Goal: Task Accomplishment & Management: Manage account settings

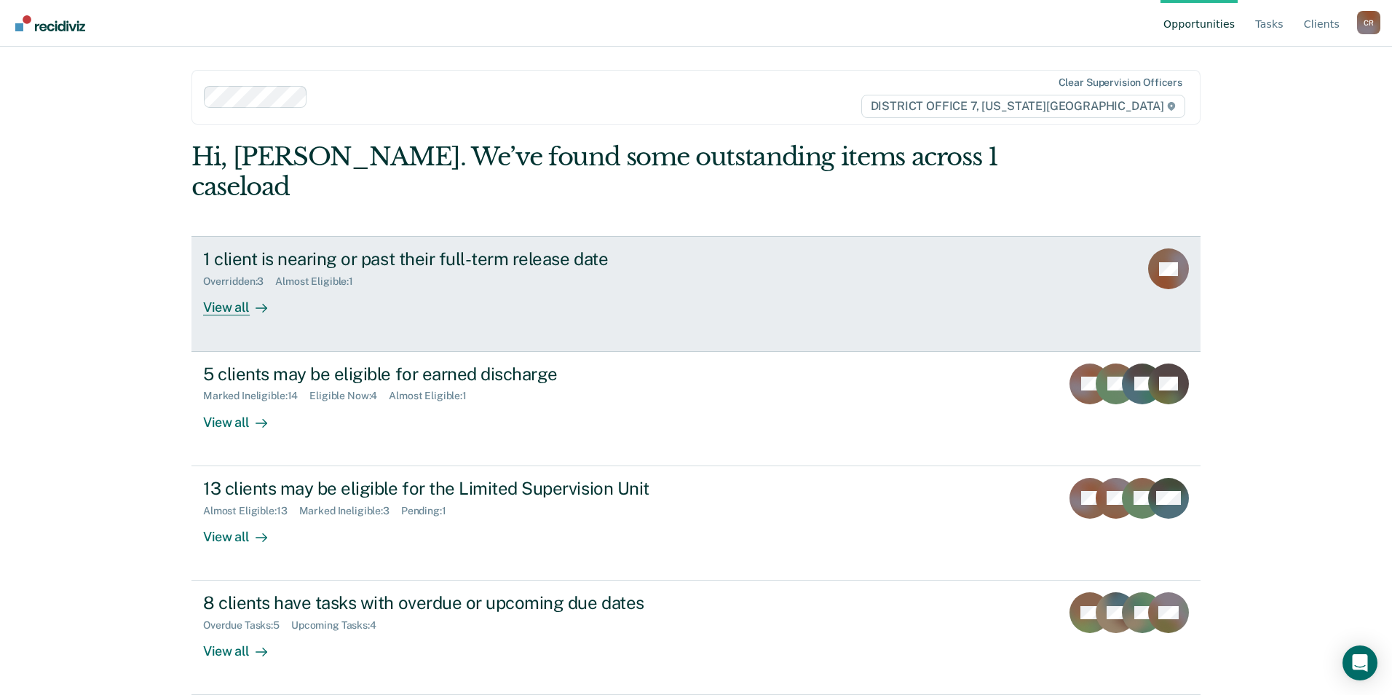
click at [231, 288] on div "View all" at bounding box center [244, 302] width 82 height 28
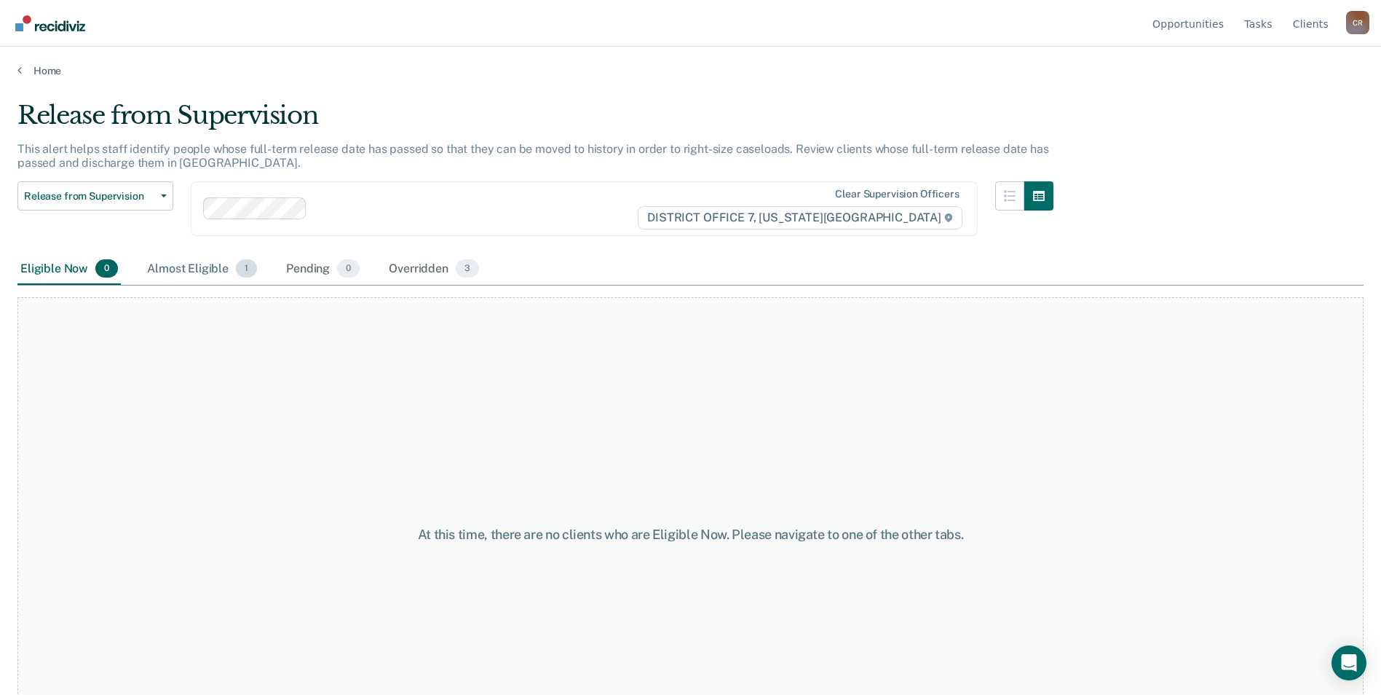
click at [198, 272] on div "Almost Eligible 1" at bounding box center [202, 269] width 116 height 32
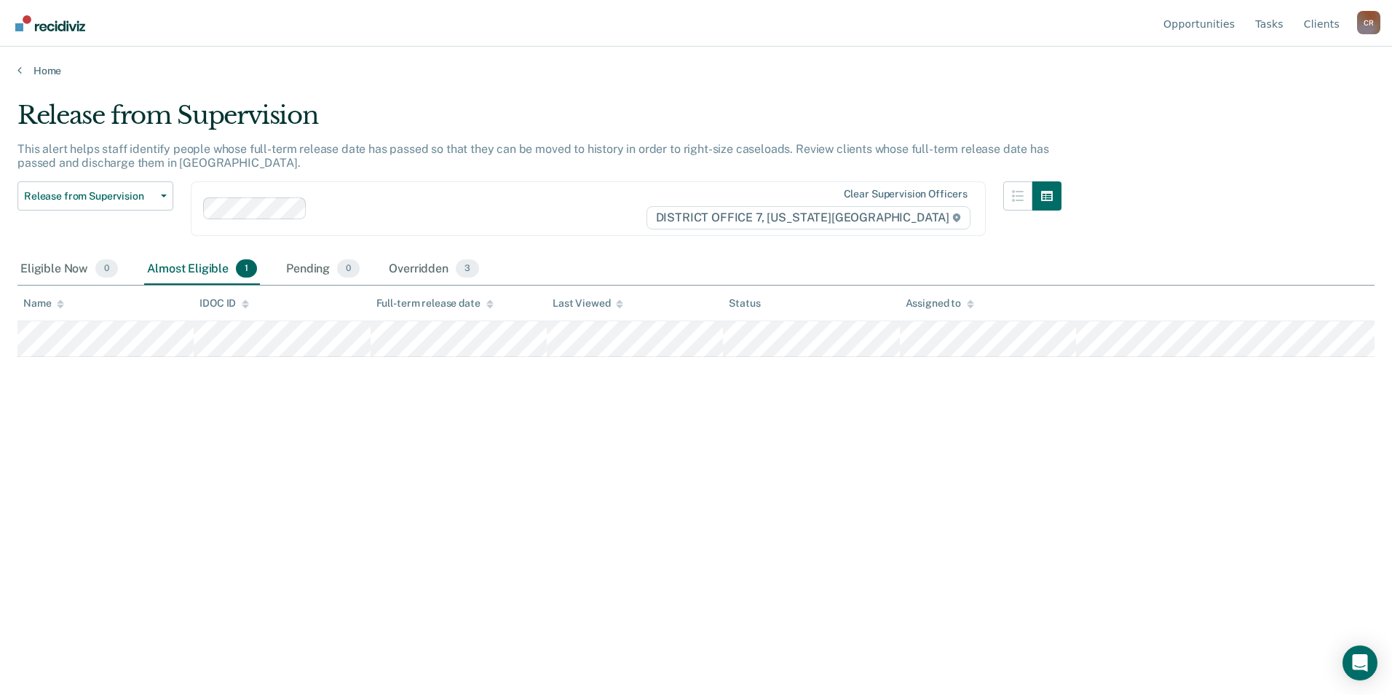
click at [283, 427] on div "Release from Supervision This alert helps staff identify people whose full-term…" at bounding box center [695, 342] width 1357 height 485
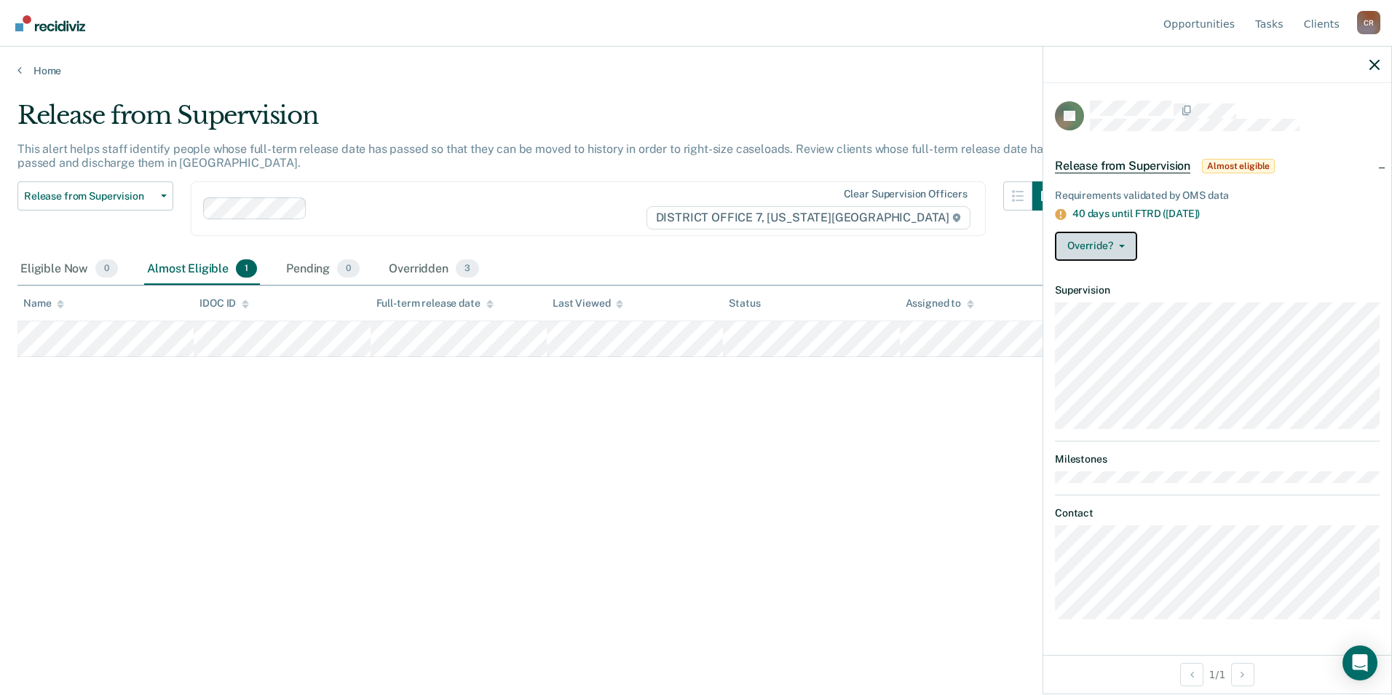
click at [1124, 245] on icon "button" at bounding box center [1122, 246] width 6 height 3
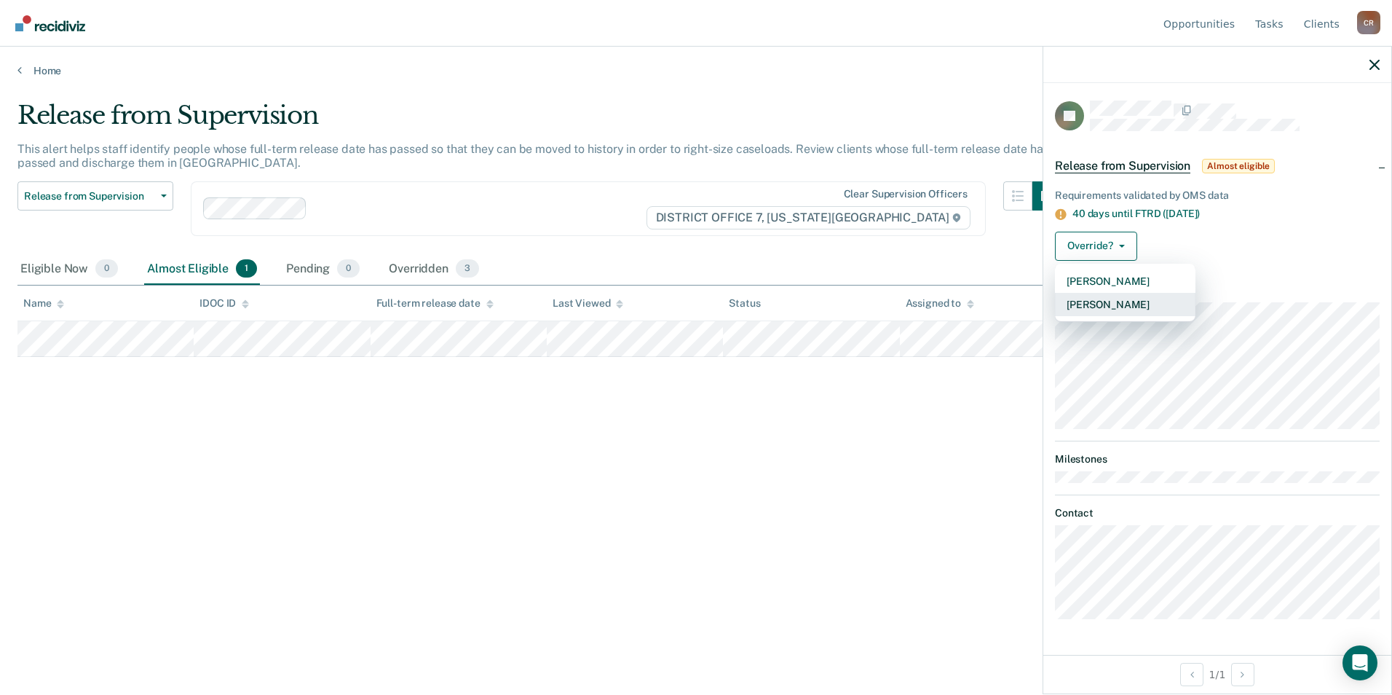
click at [1097, 304] on button "[PERSON_NAME]" at bounding box center [1125, 304] width 141 height 23
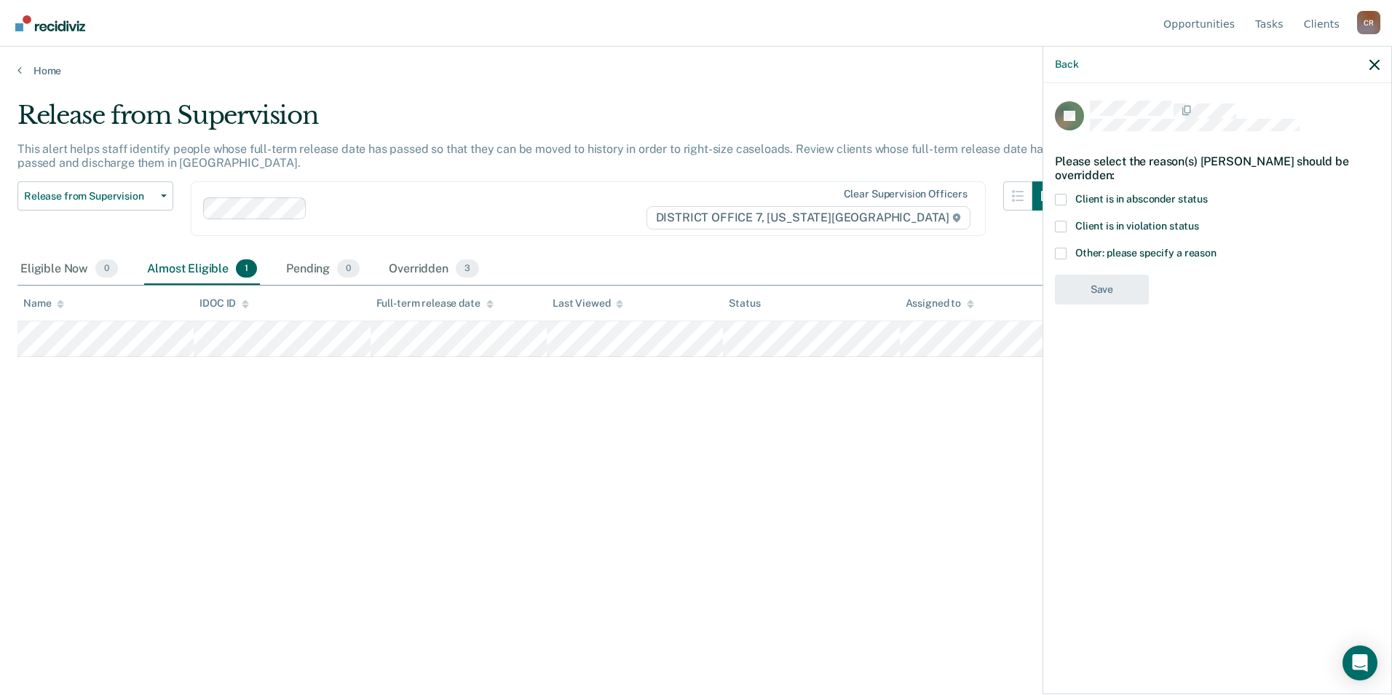
click at [1060, 250] on span at bounding box center [1061, 254] width 12 height 12
click at [1217, 248] on input "Other: please specify a reason" at bounding box center [1217, 248] width 0 height 0
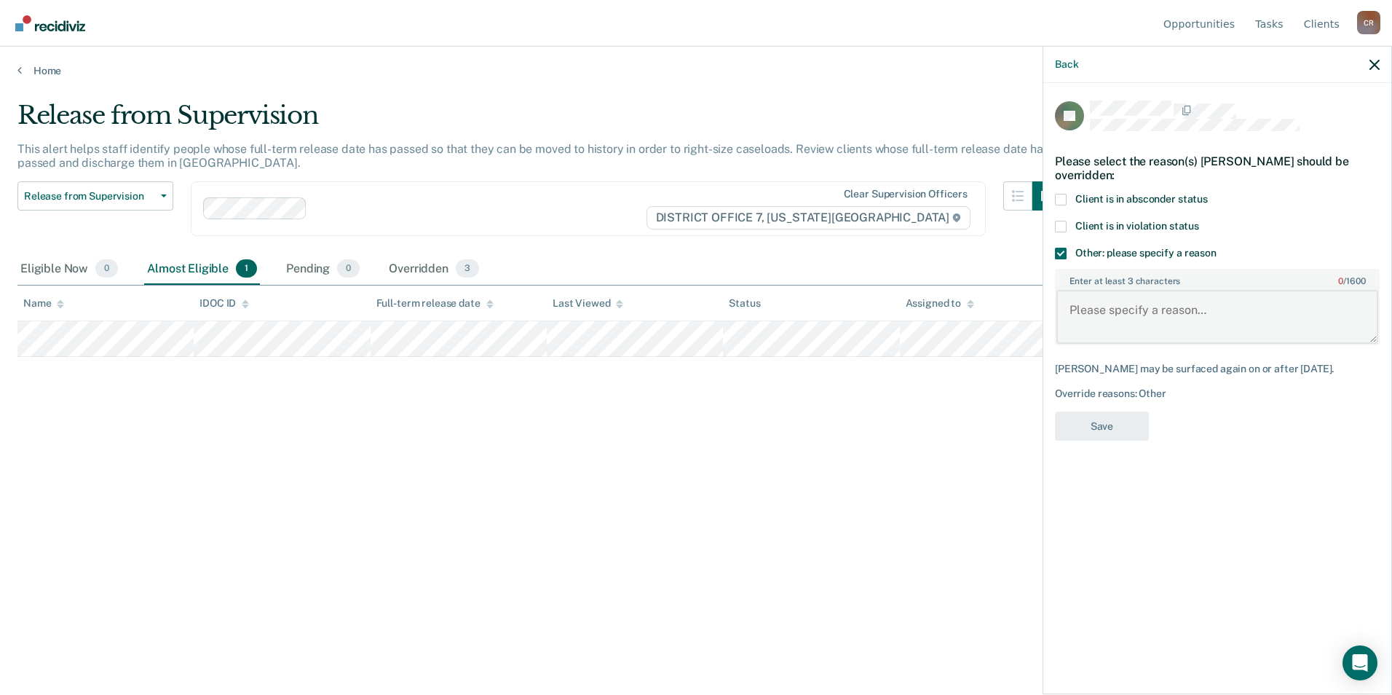
click at [1086, 316] on textarea "Enter at least 3 characters 0 / 1600" at bounding box center [1218, 317] width 322 height 54
type textarea "Was in probation violation status. Has 2 months left"
click at [1118, 428] on button "Save" at bounding box center [1102, 426] width 94 height 30
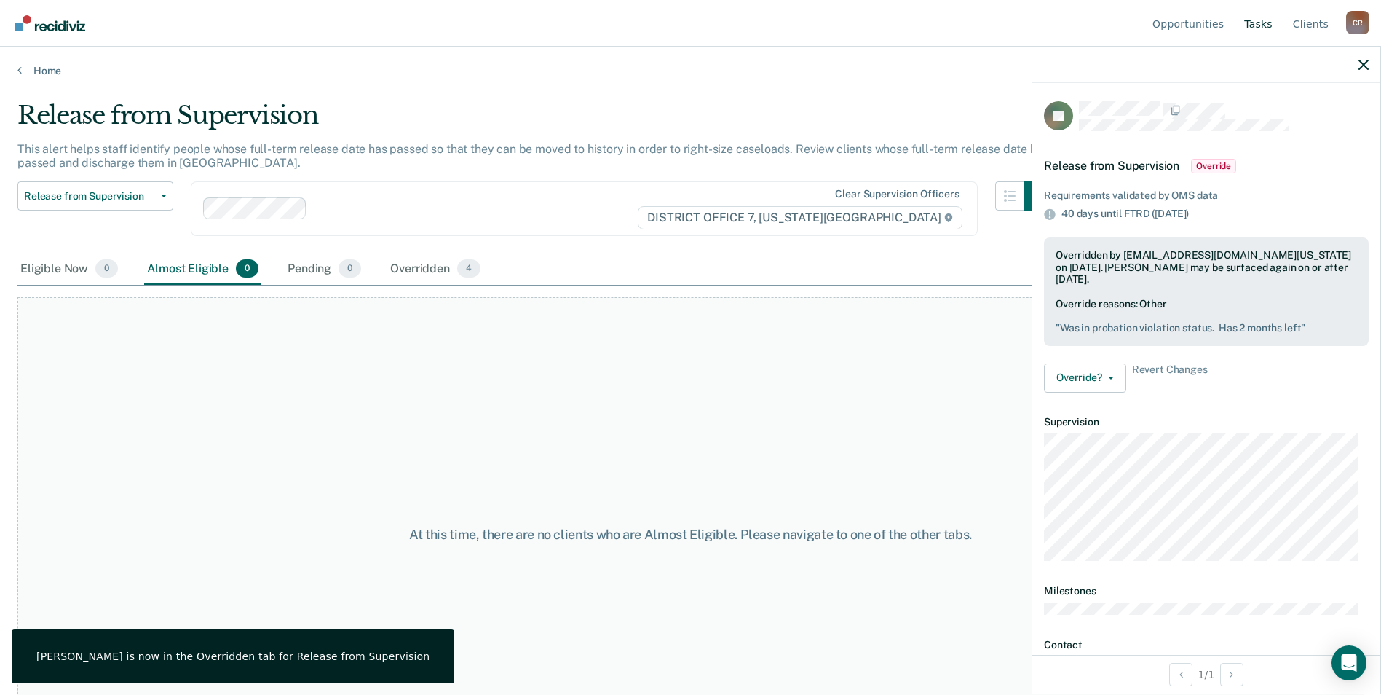
drag, startPoint x: 1280, startPoint y: 30, endPoint x: 1252, endPoint y: 33, distance: 27.8
click at [1266, 33] on ul "Opportunities Tasks Client s" at bounding box center [1248, 23] width 197 height 47
click at [1253, 33] on link "Tasks" at bounding box center [1258, 23] width 34 height 47
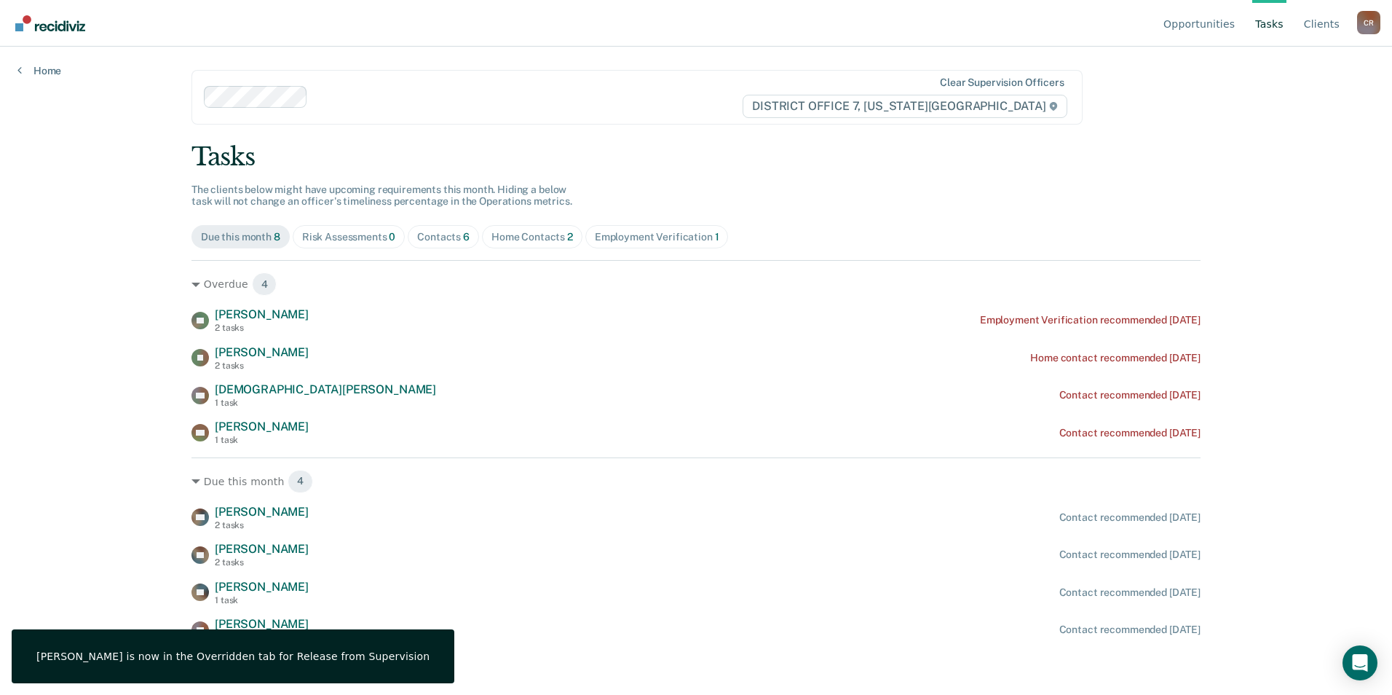
click at [1258, 28] on link "Tasks" at bounding box center [1269, 23] width 34 height 47
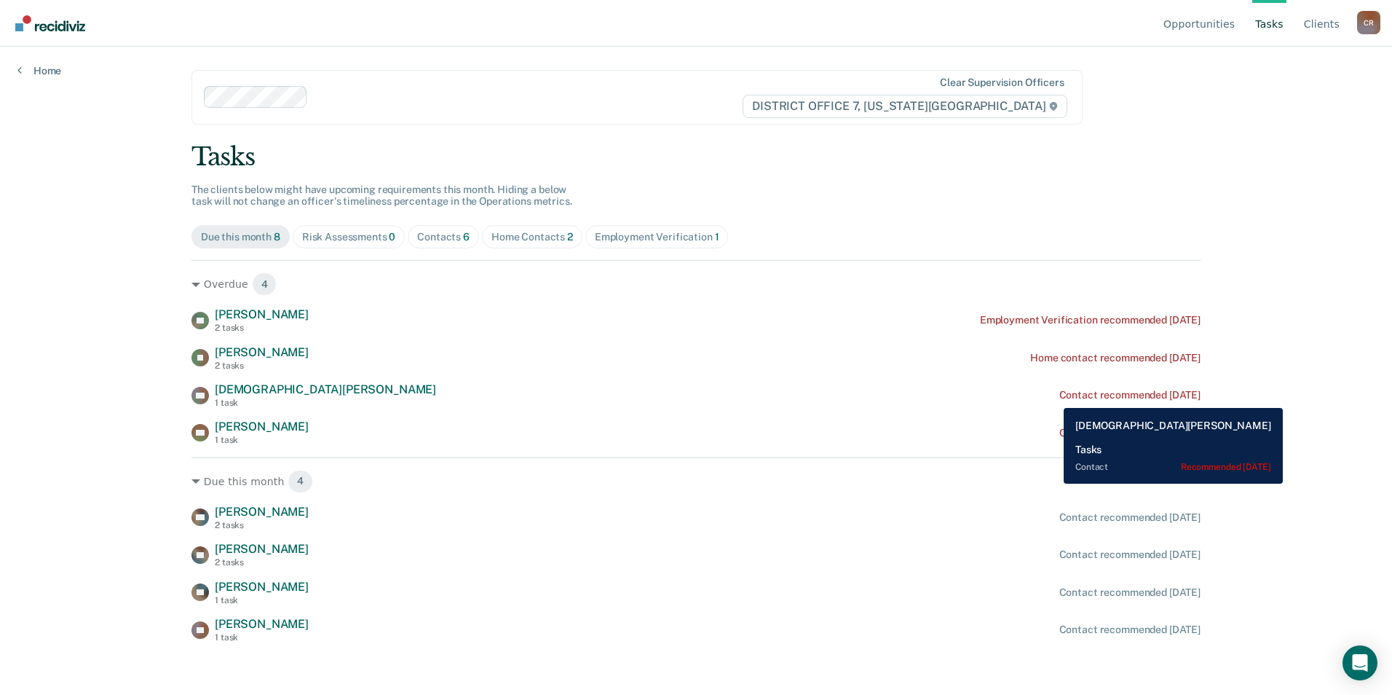
click at [1059, 397] on div "Contact recommended [DATE]" at bounding box center [1129, 395] width 141 height 12
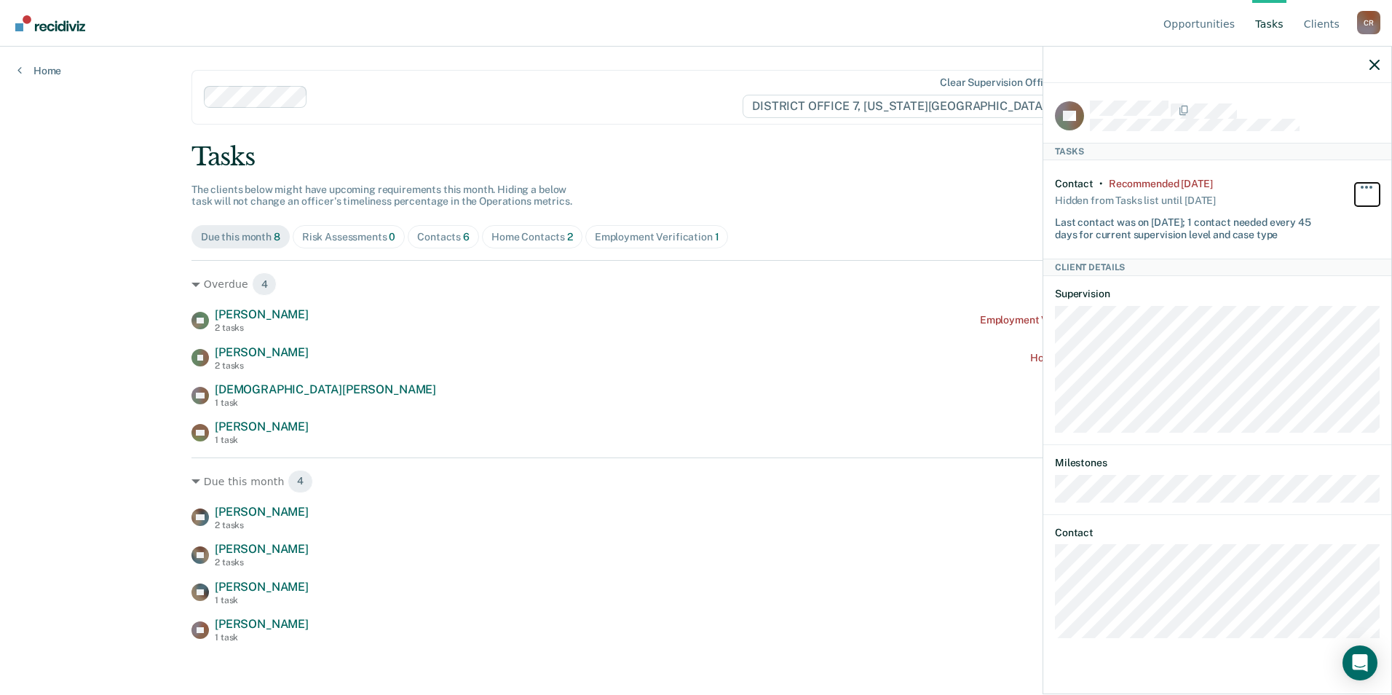
click at [1369, 187] on button "button" at bounding box center [1367, 194] width 25 height 23
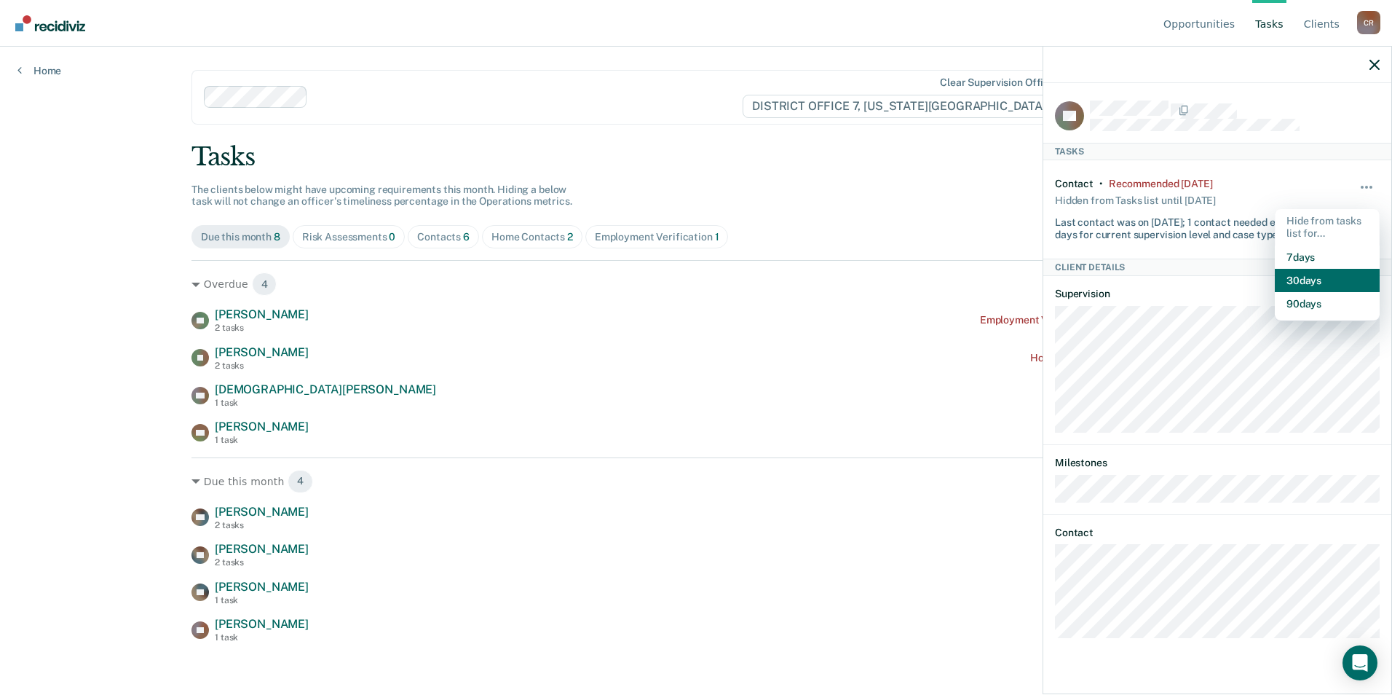
click at [1310, 282] on button "30 days" at bounding box center [1327, 280] width 105 height 23
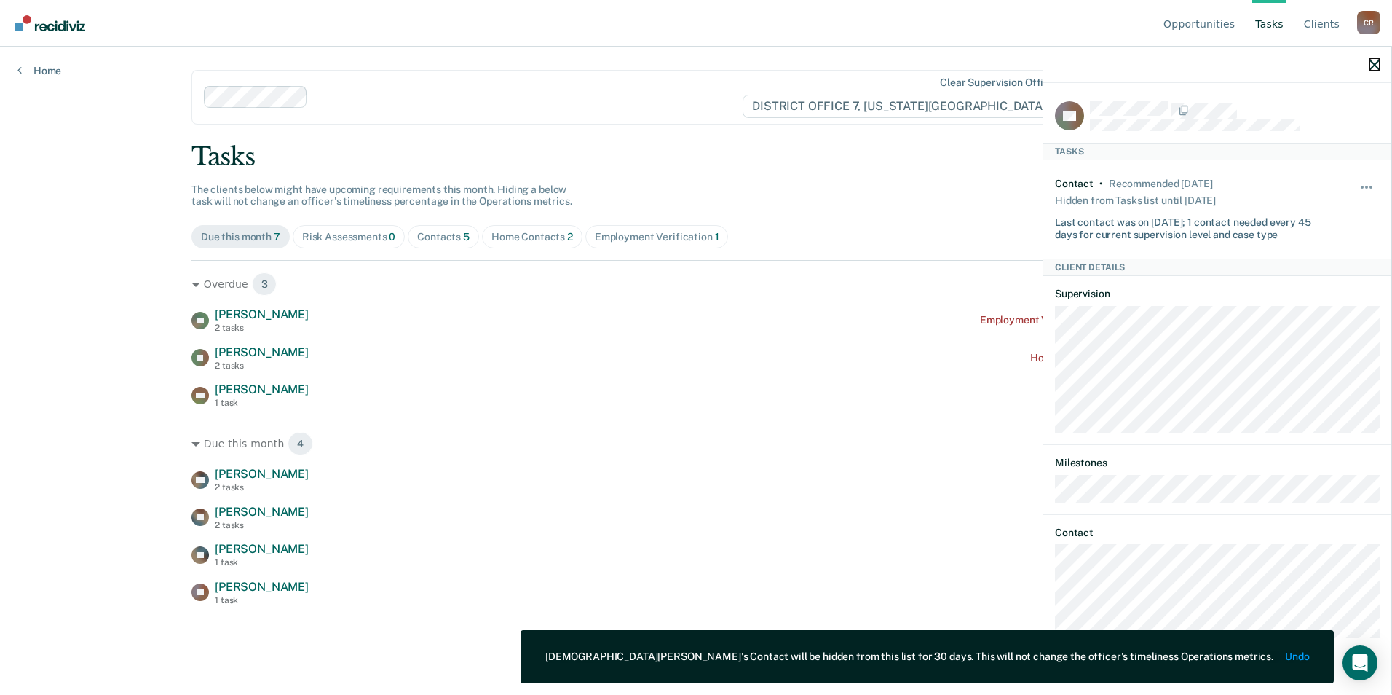
click at [1375, 59] on button "button" at bounding box center [1375, 64] width 10 height 12
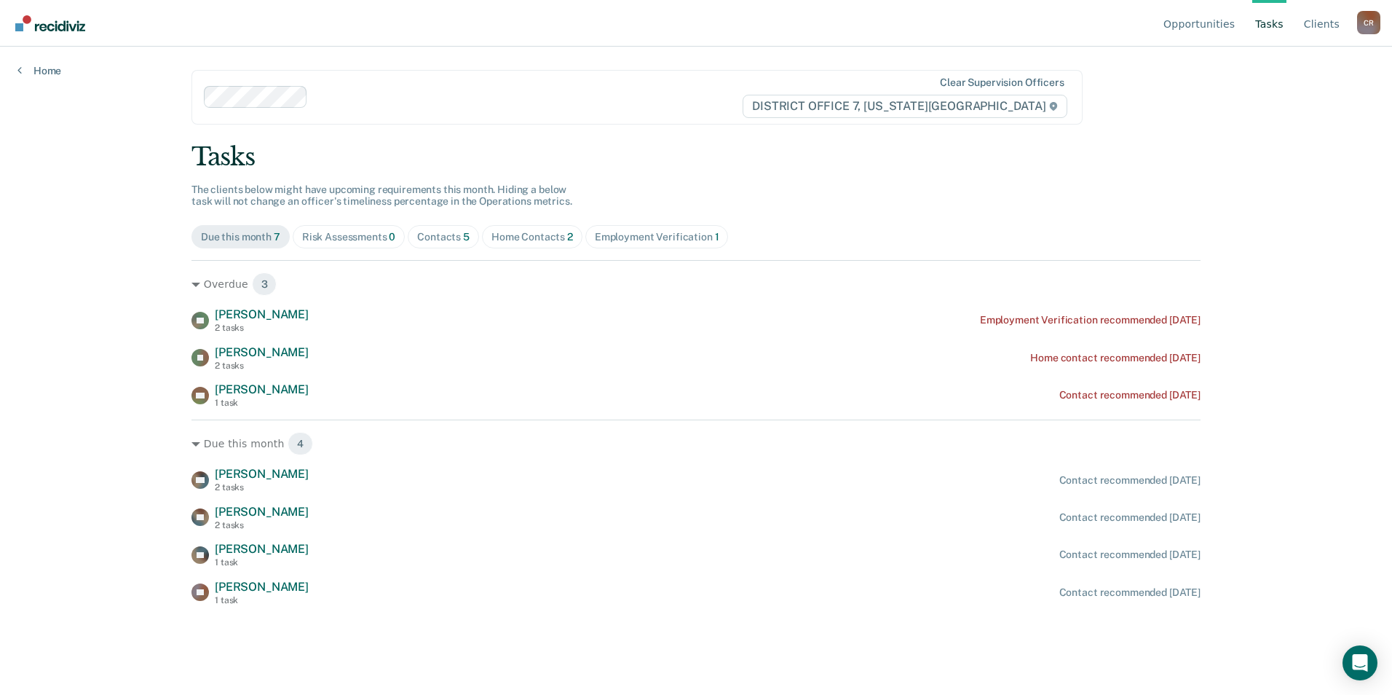
click at [337, 232] on div "Risk Assessments 0" at bounding box center [349, 237] width 94 height 12
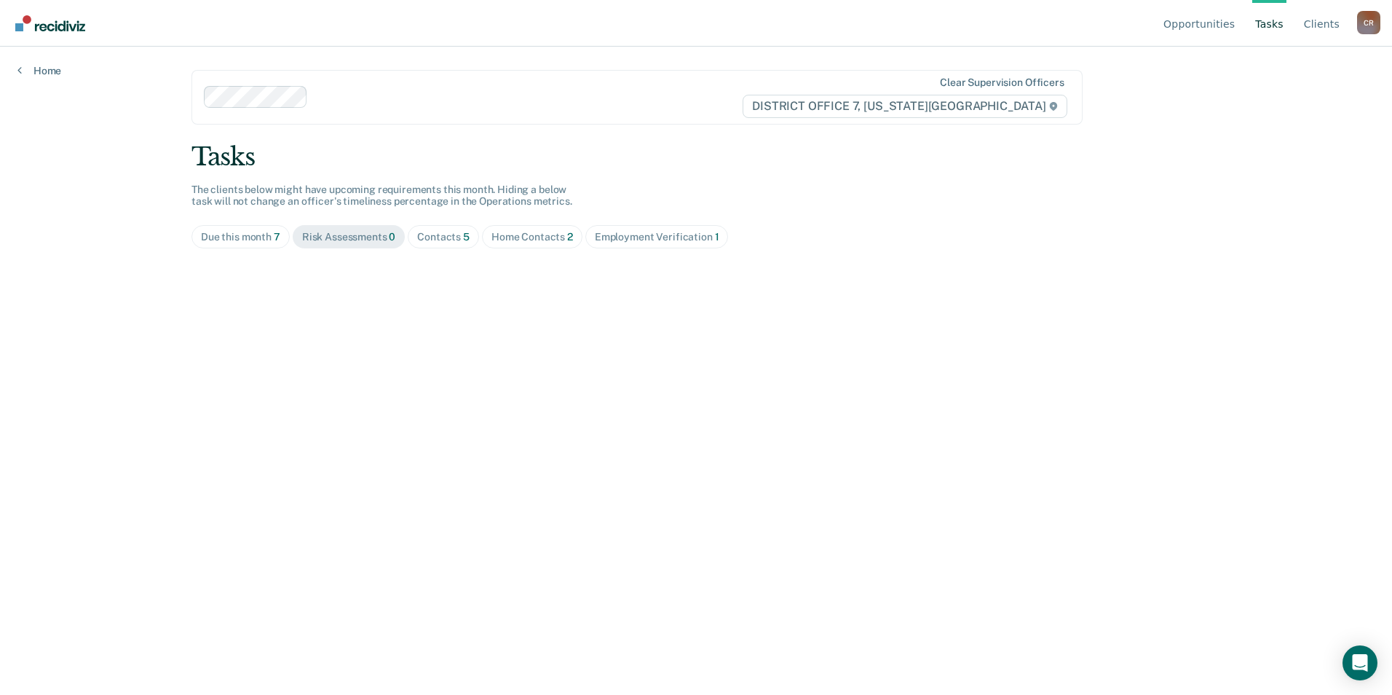
click at [465, 243] on span "Contacts 5" at bounding box center [443, 236] width 71 height 23
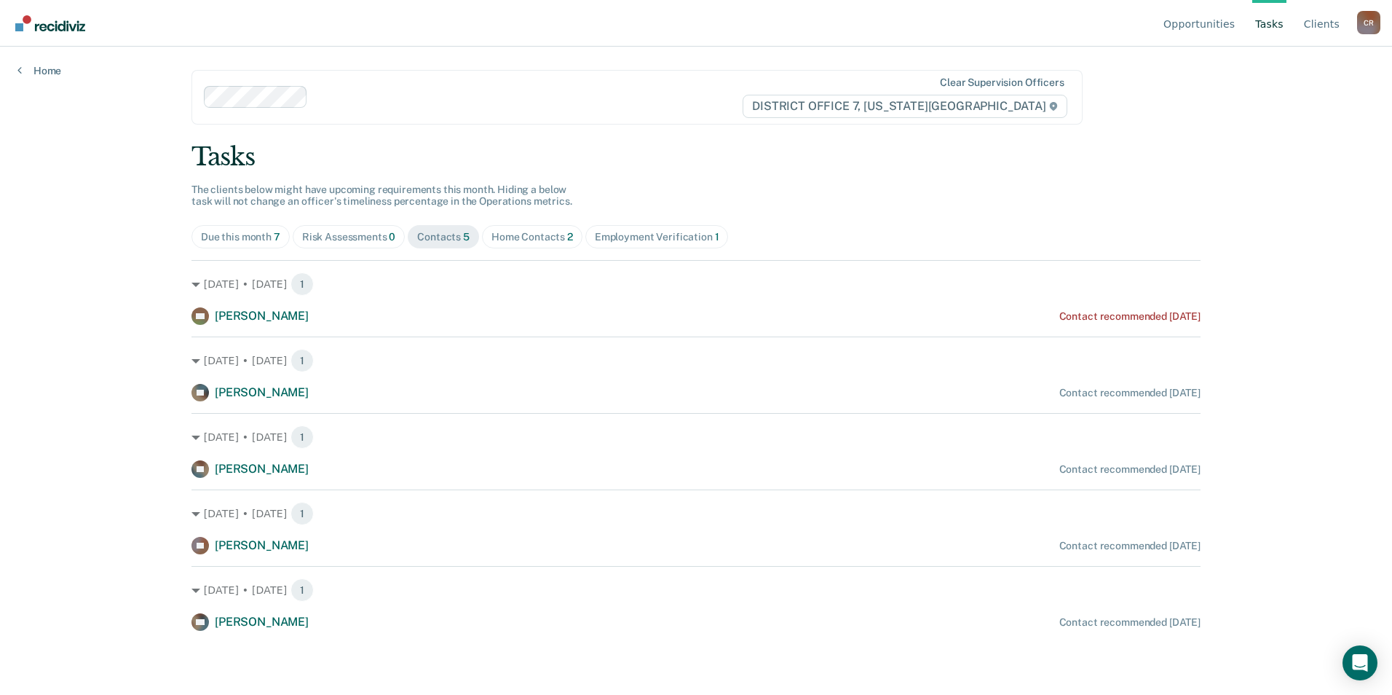
click at [527, 241] on div "Home Contacts 2" at bounding box center [532, 237] width 82 height 12
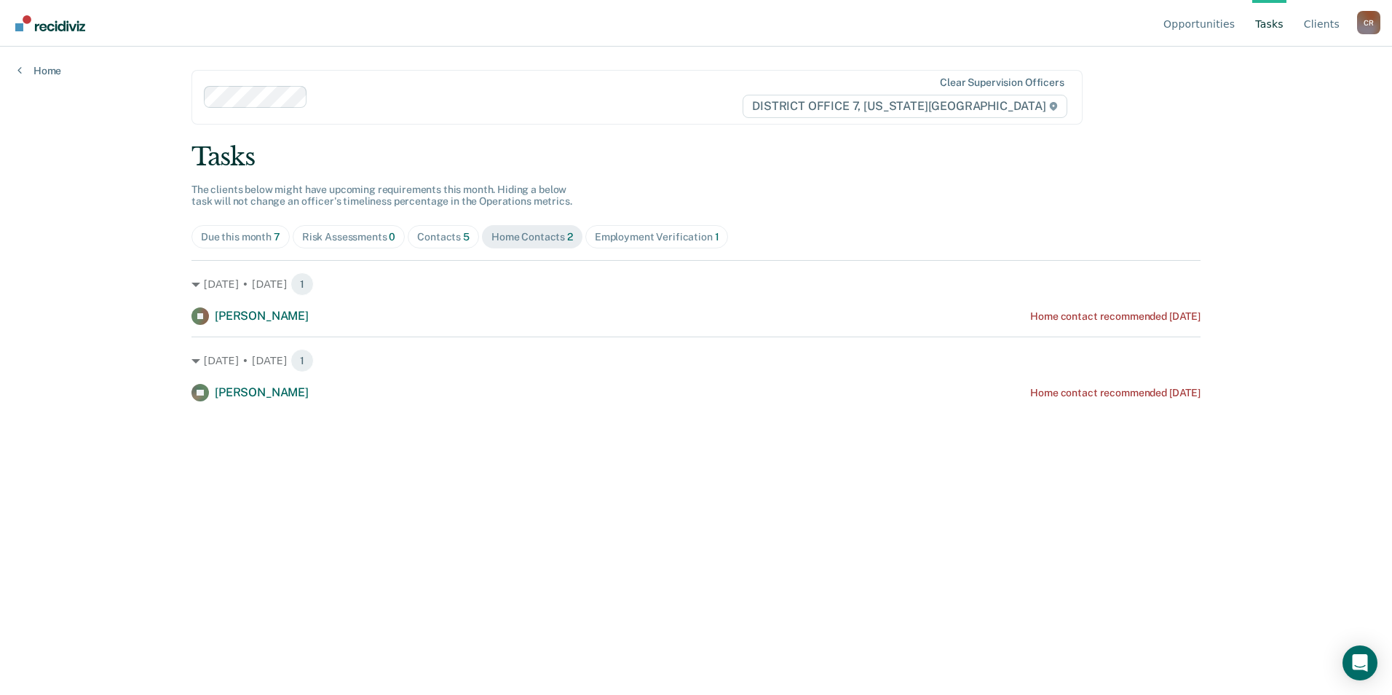
click at [430, 234] on div "Contacts 5" at bounding box center [443, 237] width 52 height 12
